Goal: Information Seeking & Learning: Understand process/instructions

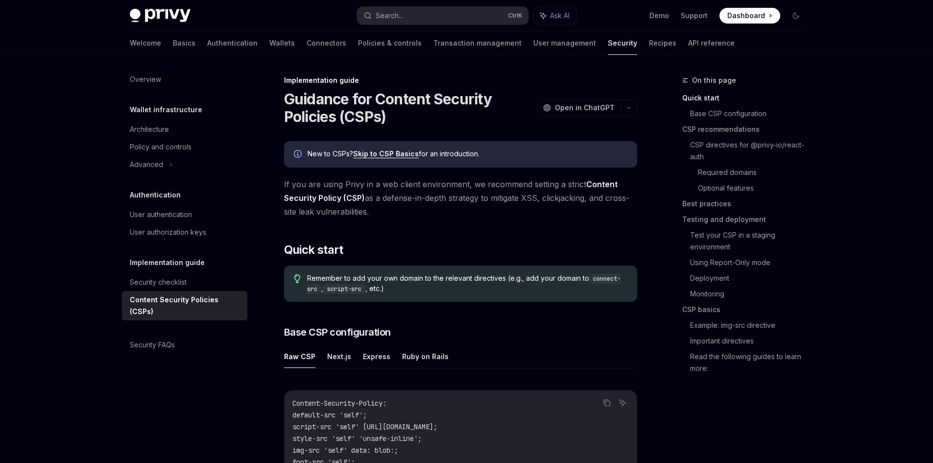
drag, startPoint x: 659, startPoint y: 107, endPoint x: 655, endPoint y: 115, distance: 9.4
drag, startPoint x: 655, startPoint y: 115, endPoint x: 606, endPoint y: 132, distance: 51.7
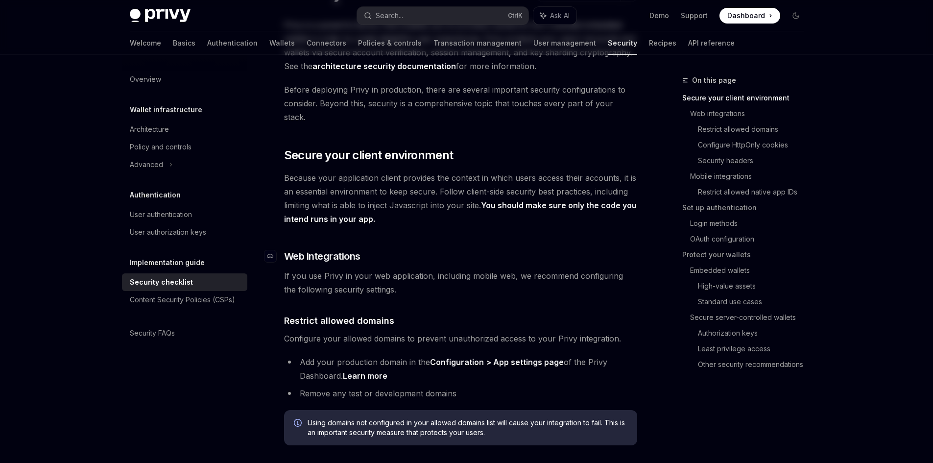
scroll to position [147, 0]
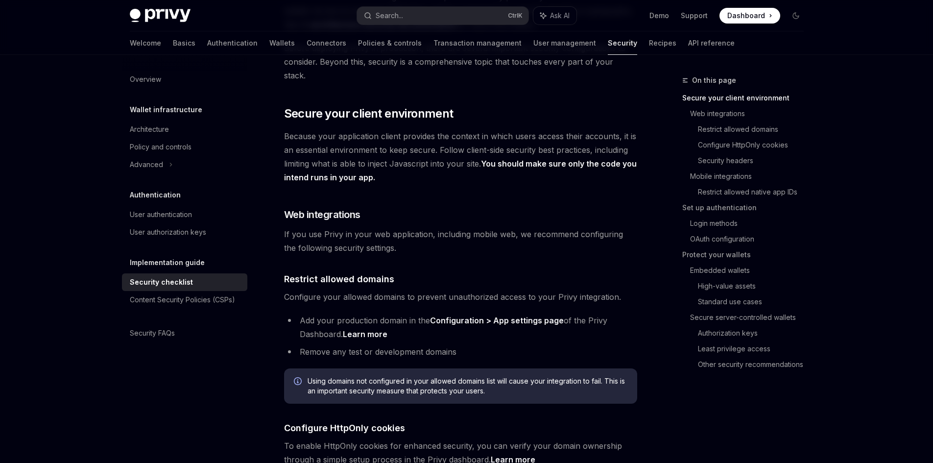
click at [447, 315] on link "Configuration > App settings page" at bounding box center [497, 320] width 134 height 10
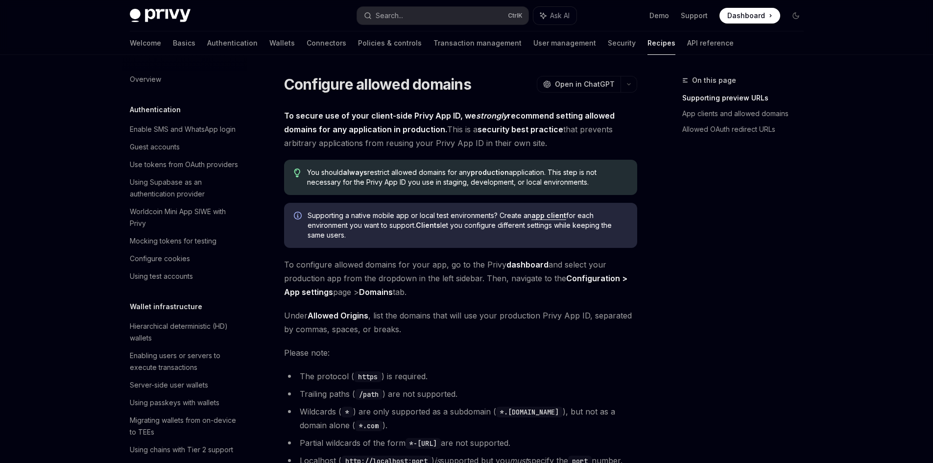
click at [330, 294] on strong "Configuration > App settings" at bounding box center [455, 285] width 343 height 24
click at [321, 291] on strong "Configuration > App settings" at bounding box center [455, 285] width 343 height 24
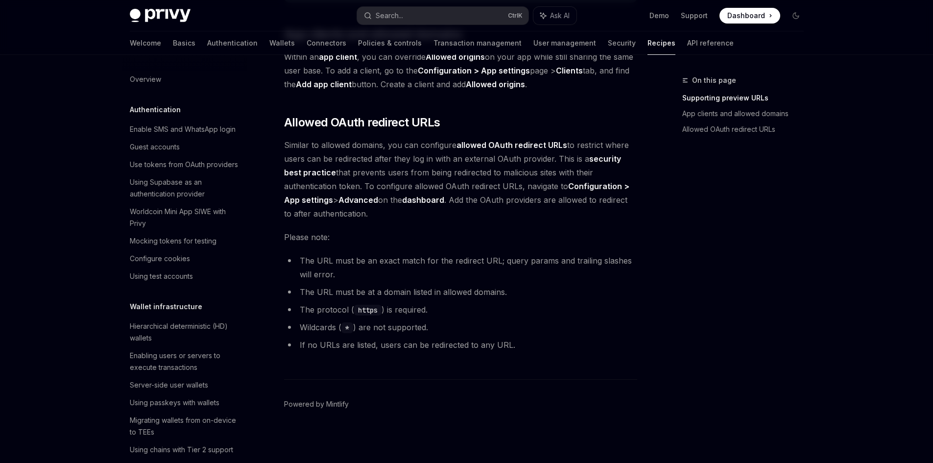
scroll to position [1112, 0]
click at [604, 460] on footer "Powered by Mintlify" at bounding box center [460, 420] width 353 height 85
